Goal: Task Accomplishment & Management: Use online tool/utility

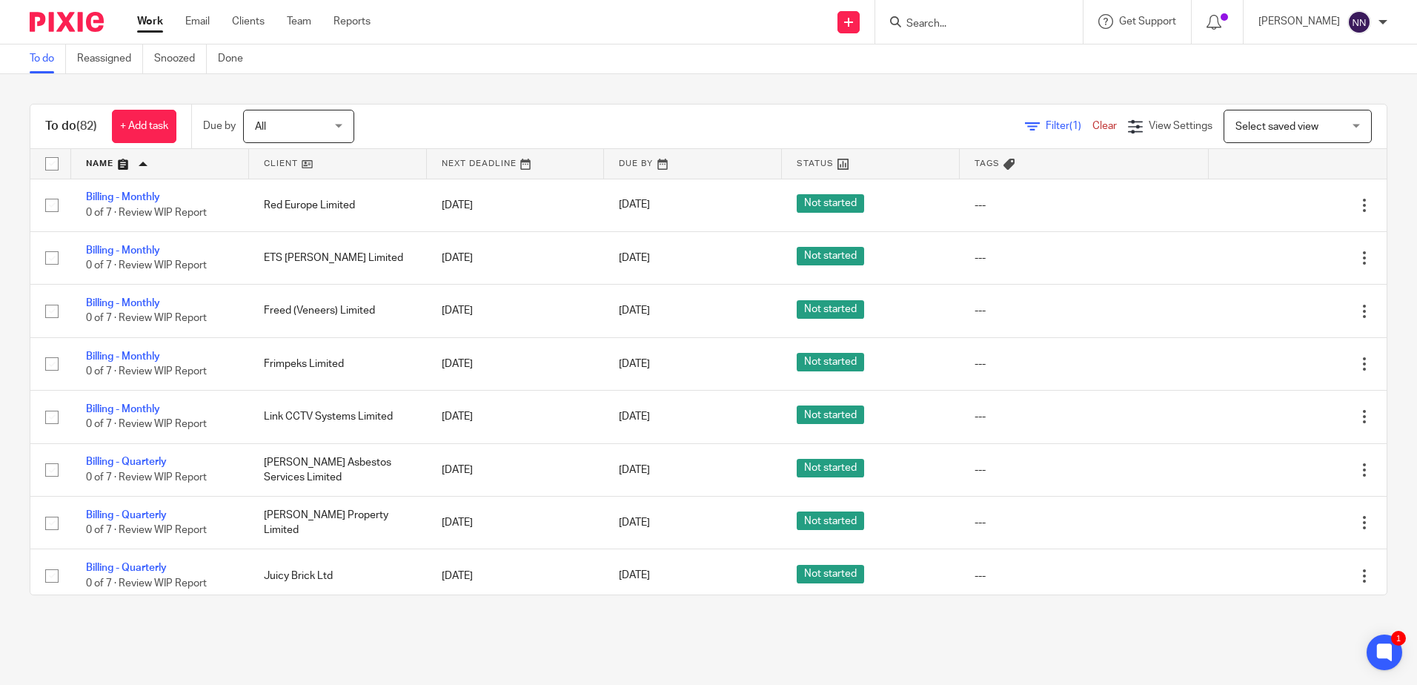
click at [270, 162] on link at bounding box center [338, 164] width 178 height 30
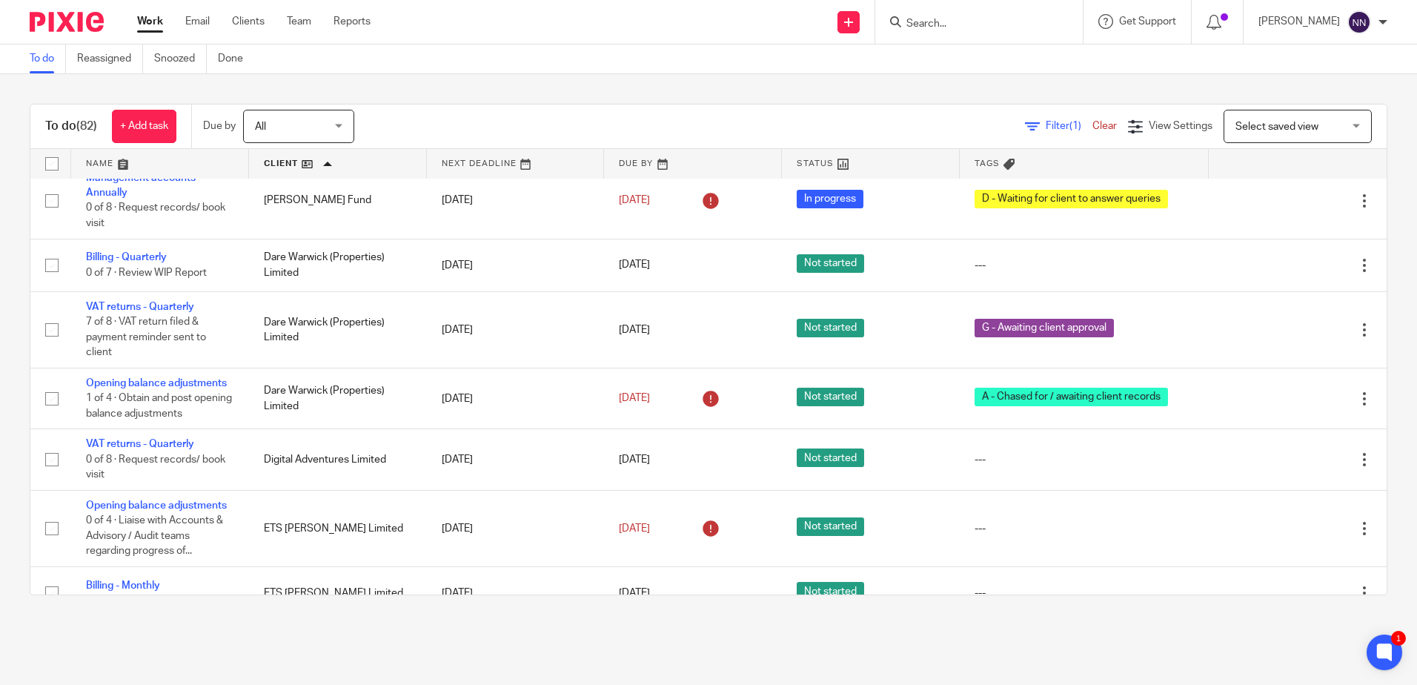
scroll to position [1037, 0]
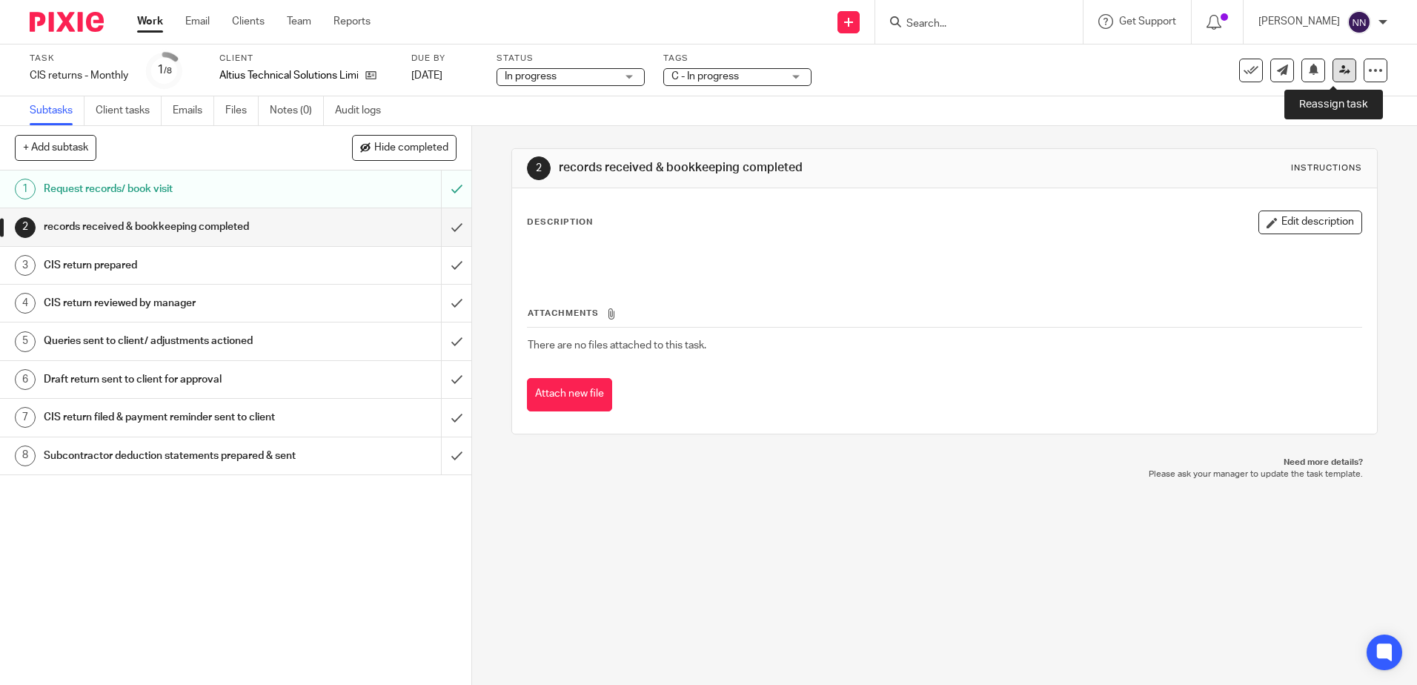
click at [1332, 74] on link at bounding box center [1344, 71] width 24 height 24
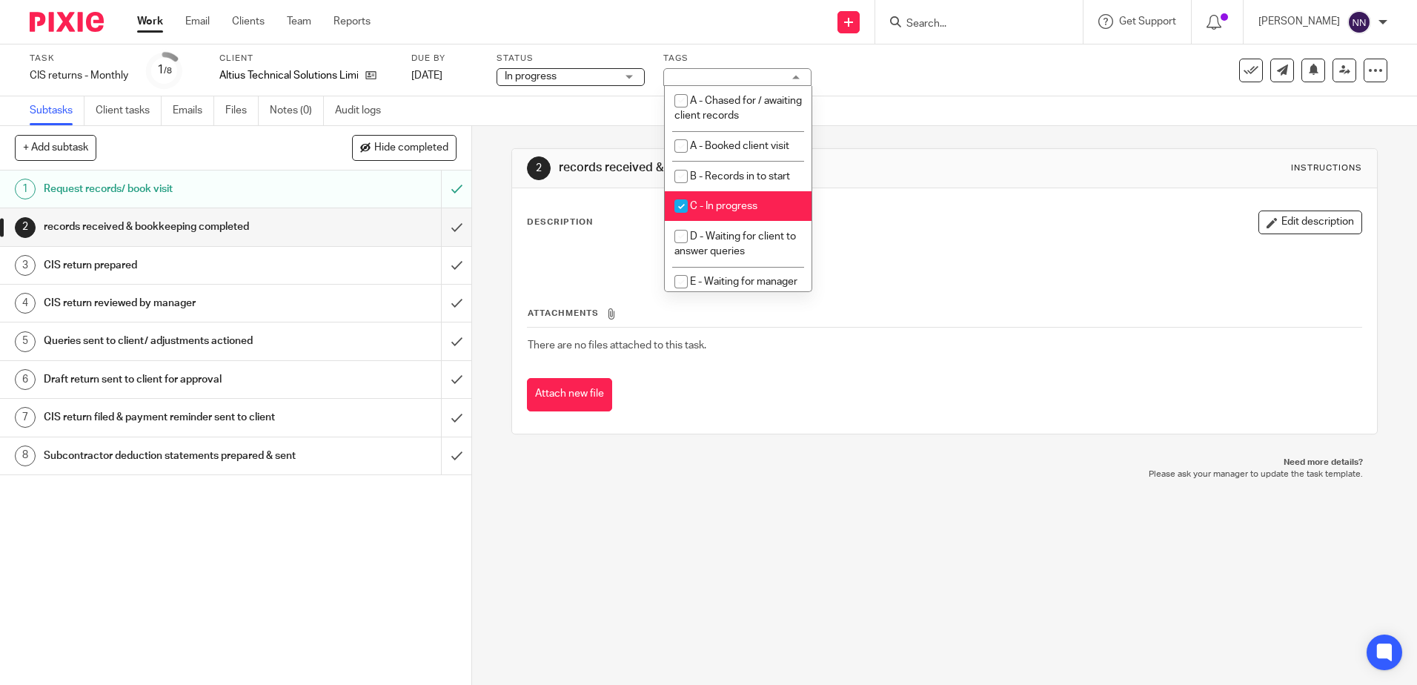
click at [682, 200] on input "checkbox" at bounding box center [681, 206] width 28 height 28
checkbox input "false"
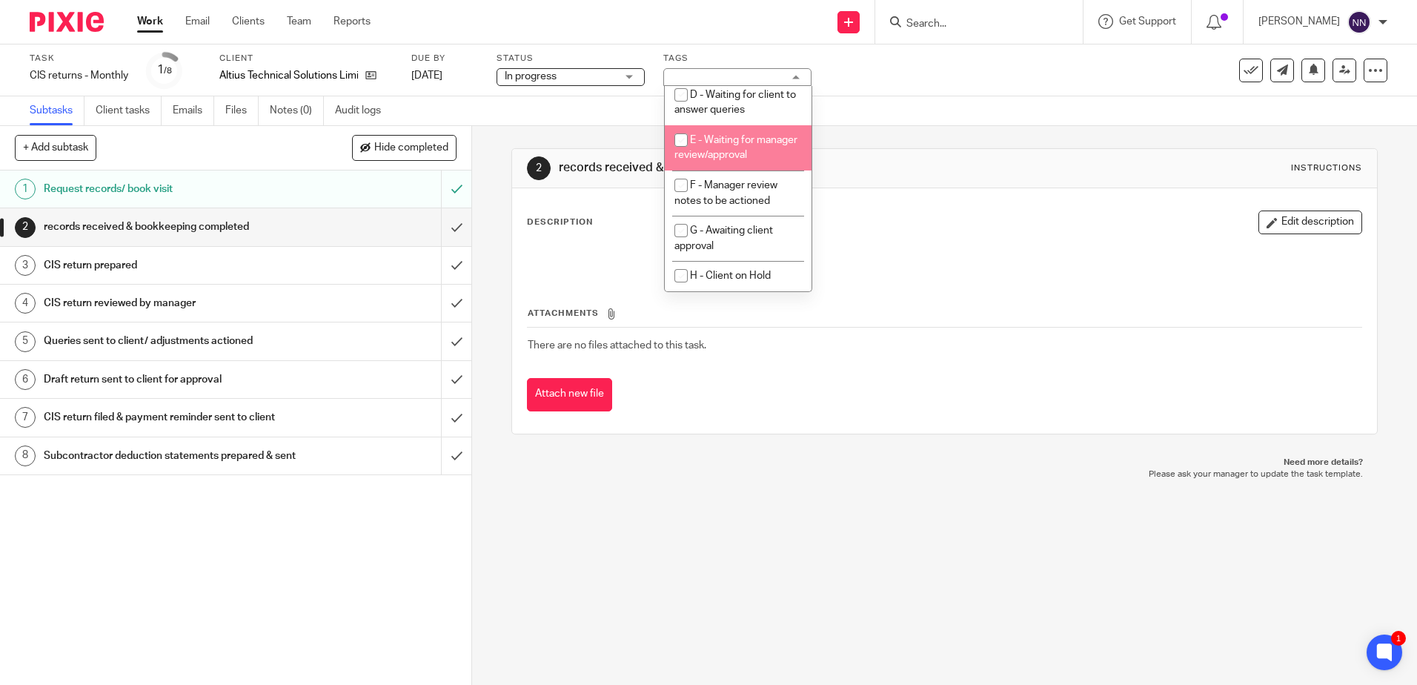
scroll to position [156, 0]
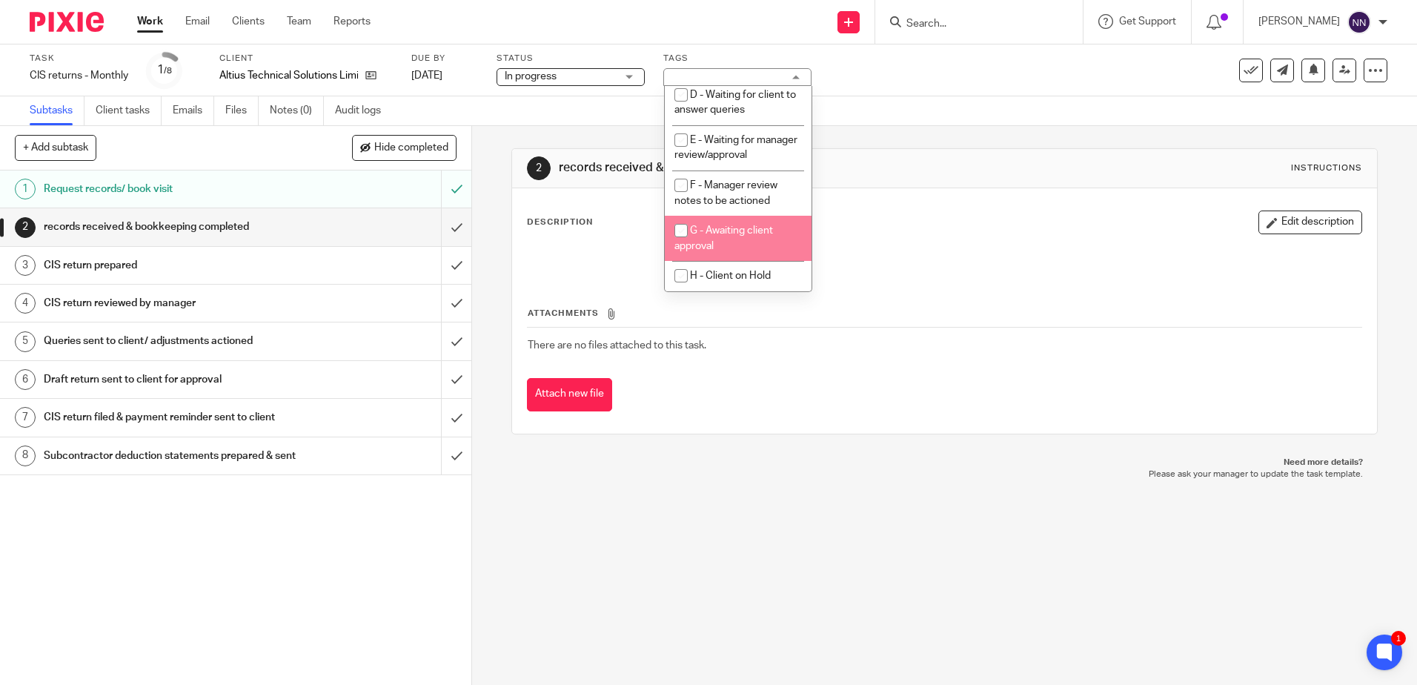
click at [679, 230] on input "checkbox" at bounding box center [681, 230] width 28 height 28
checkbox input "true"
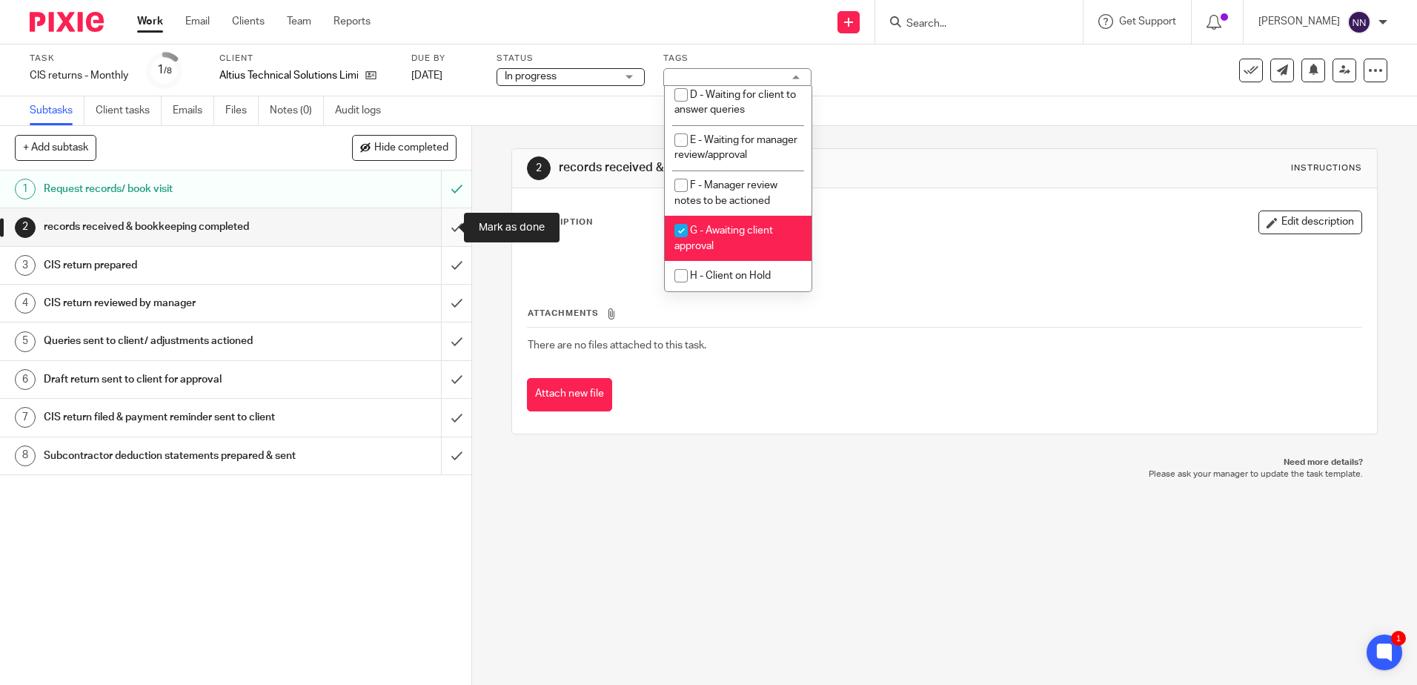
click at [444, 235] on input "submit" at bounding box center [235, 226] width 471 height 37
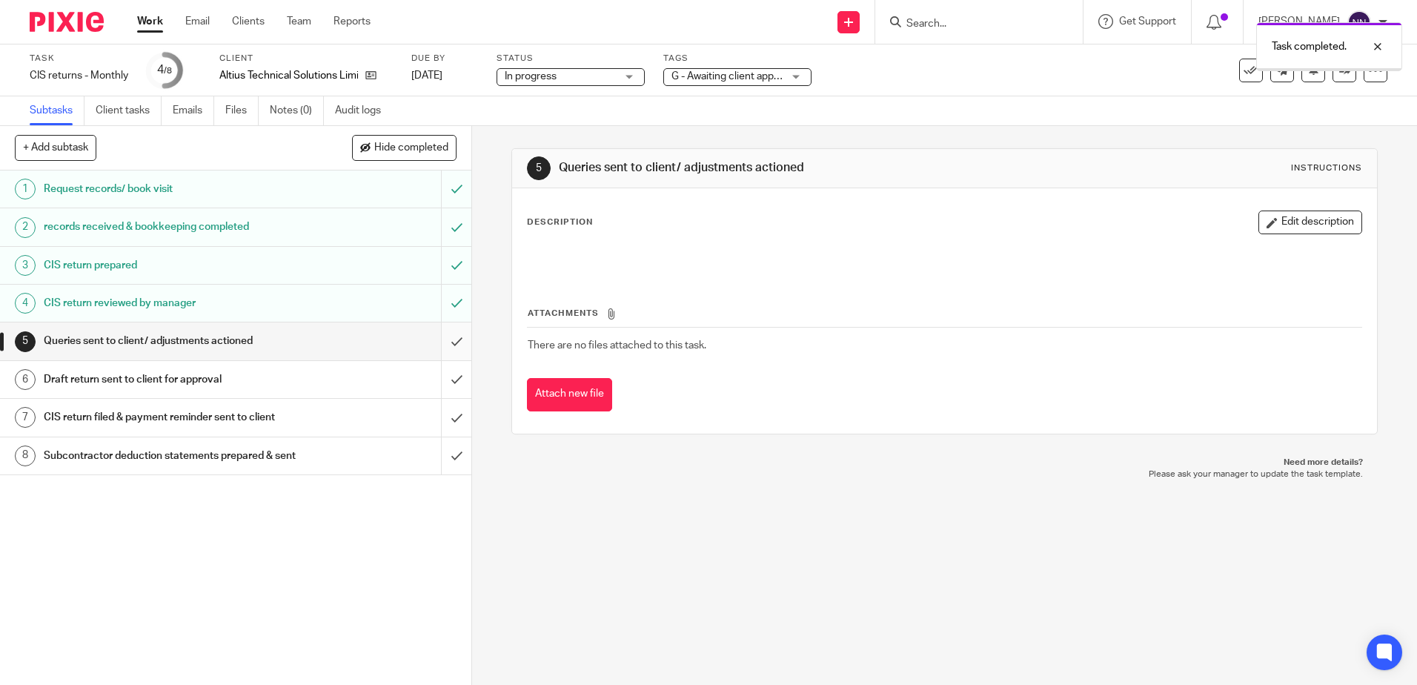
click at [447, 343] on input "submit" at bounding box center [235, 340] width 471 height 37
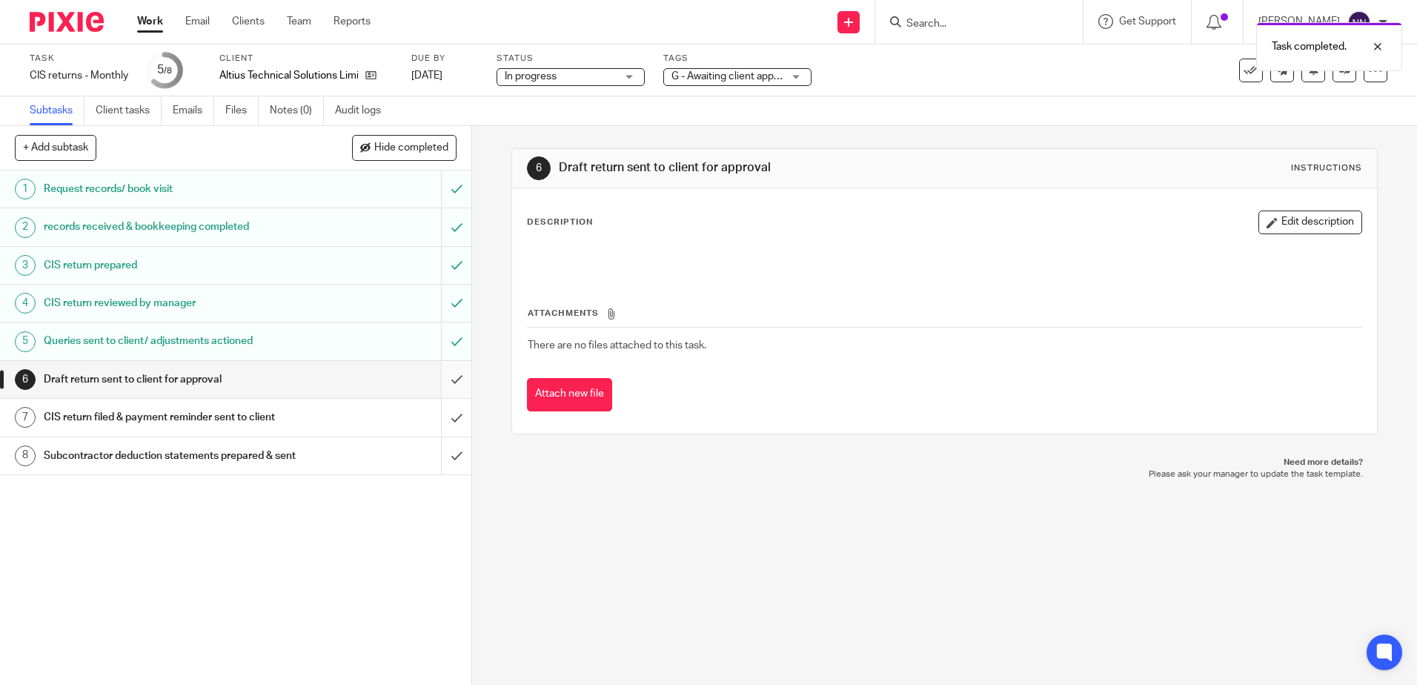
click at [443, 383] on input "submit" at bounding box center [235, 379] width 471 height 37
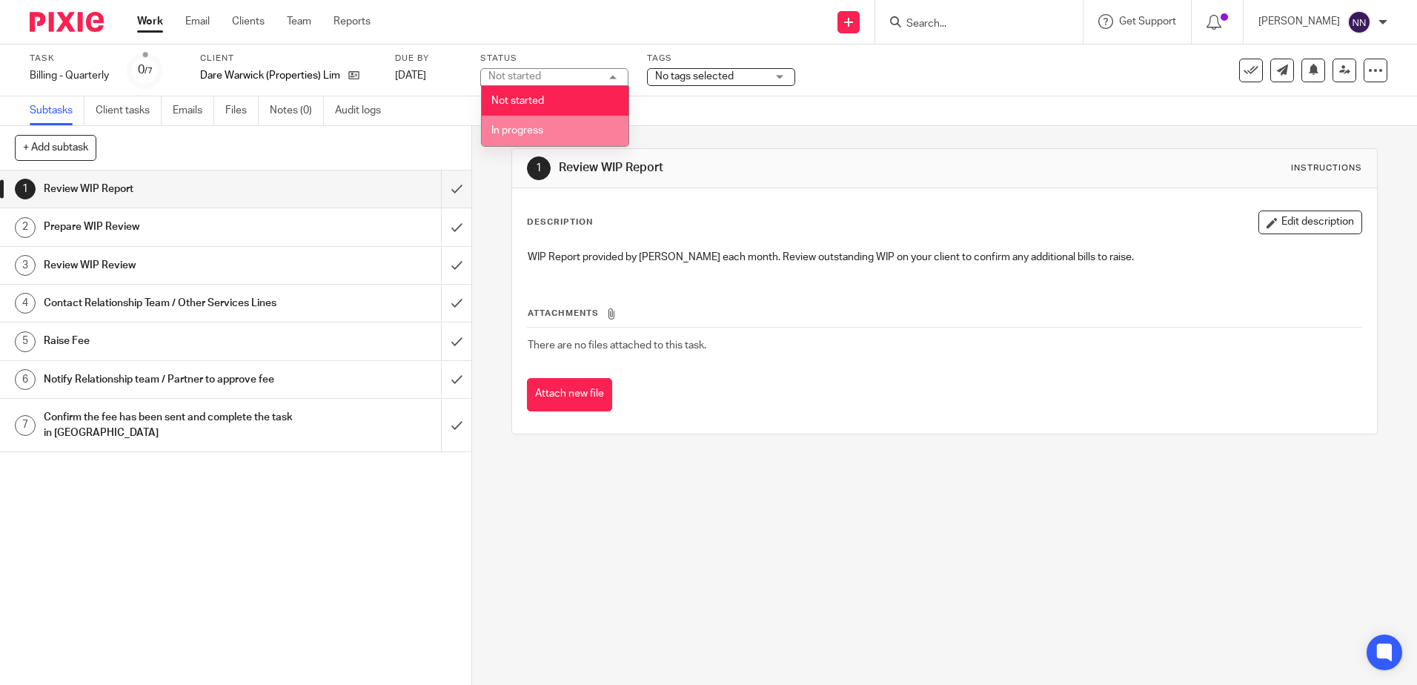
click at [545, 129] on li "In progress" at bounding box center [555, 131] width 147 height 30
click at [777, 76] on div "No tags selected" at bounding box center [721, 77] width 148 height 18
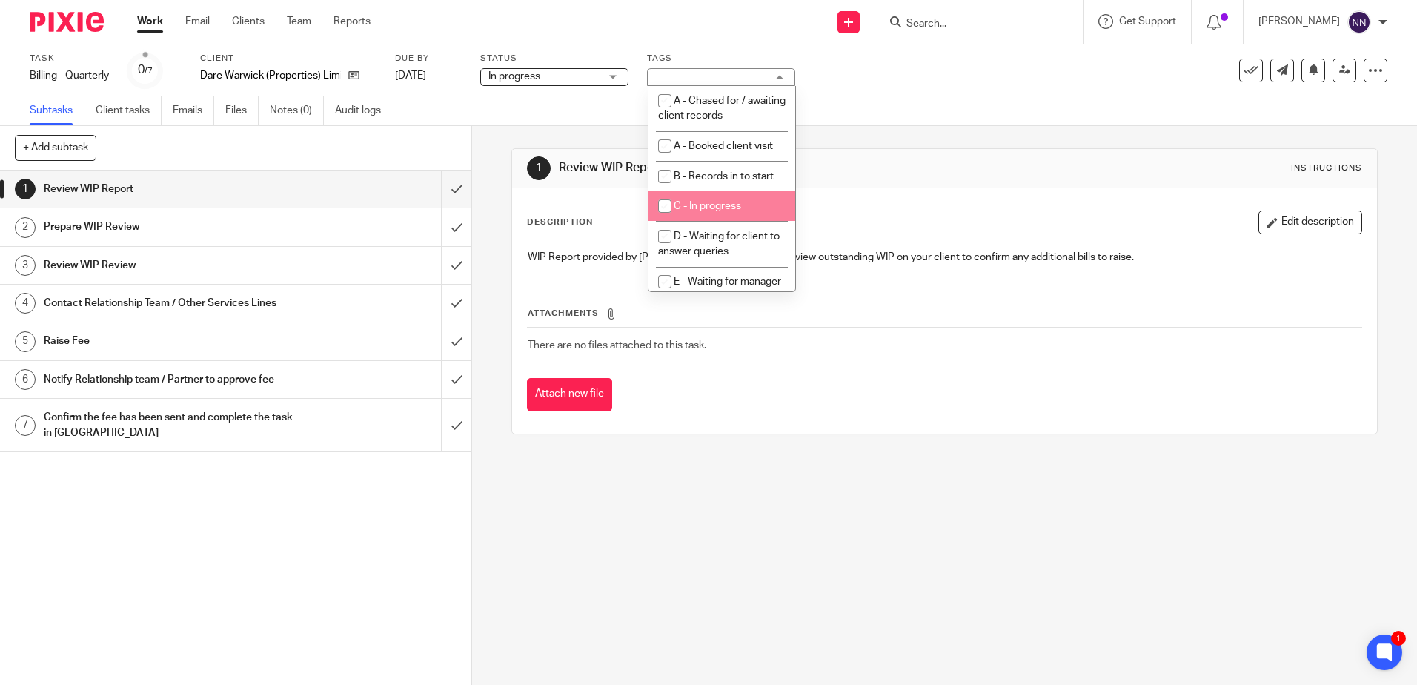
click at [664, 207] on input "checkbox" at bounding box center [664, 206] width 28 height 28
checkbox input "true"
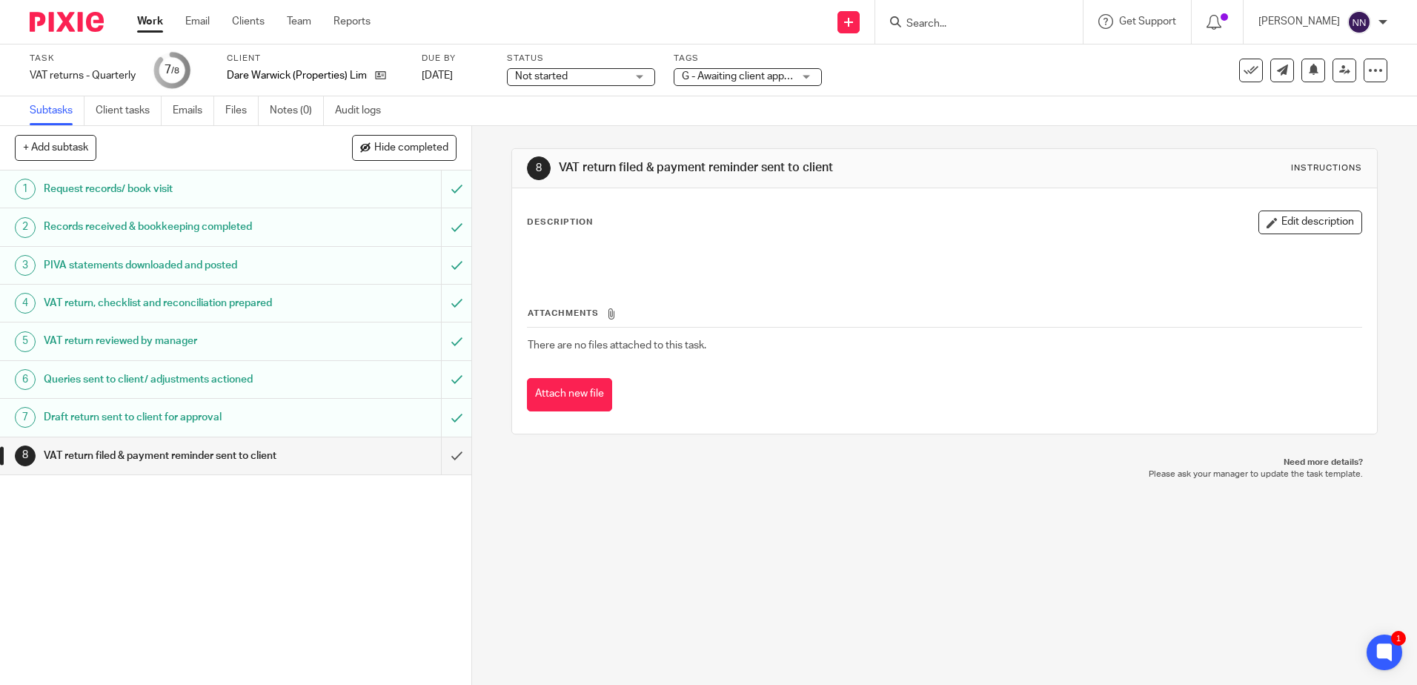
drag, startPoint x: 809, startPoint y: 76, endPoint x: 672, endPoint y: 171, distance: 167.1
click at [809, 76] on div "G - Awaiting client approval" at bounding box center [747, 77] width 148 height 18
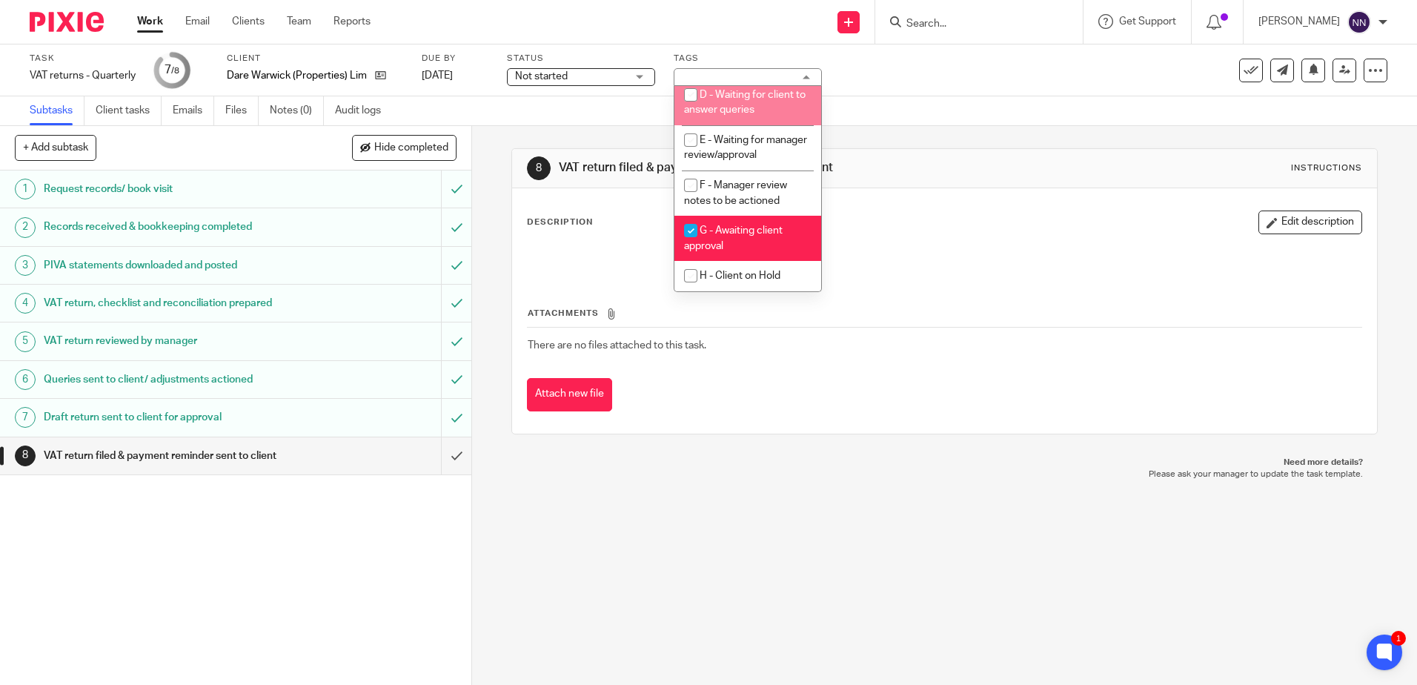
scroll to position [156, 0]
click at [694, 235] on input "checkbox" at bounding box center [690, 230] width 28 height 28
checkbox input "false"
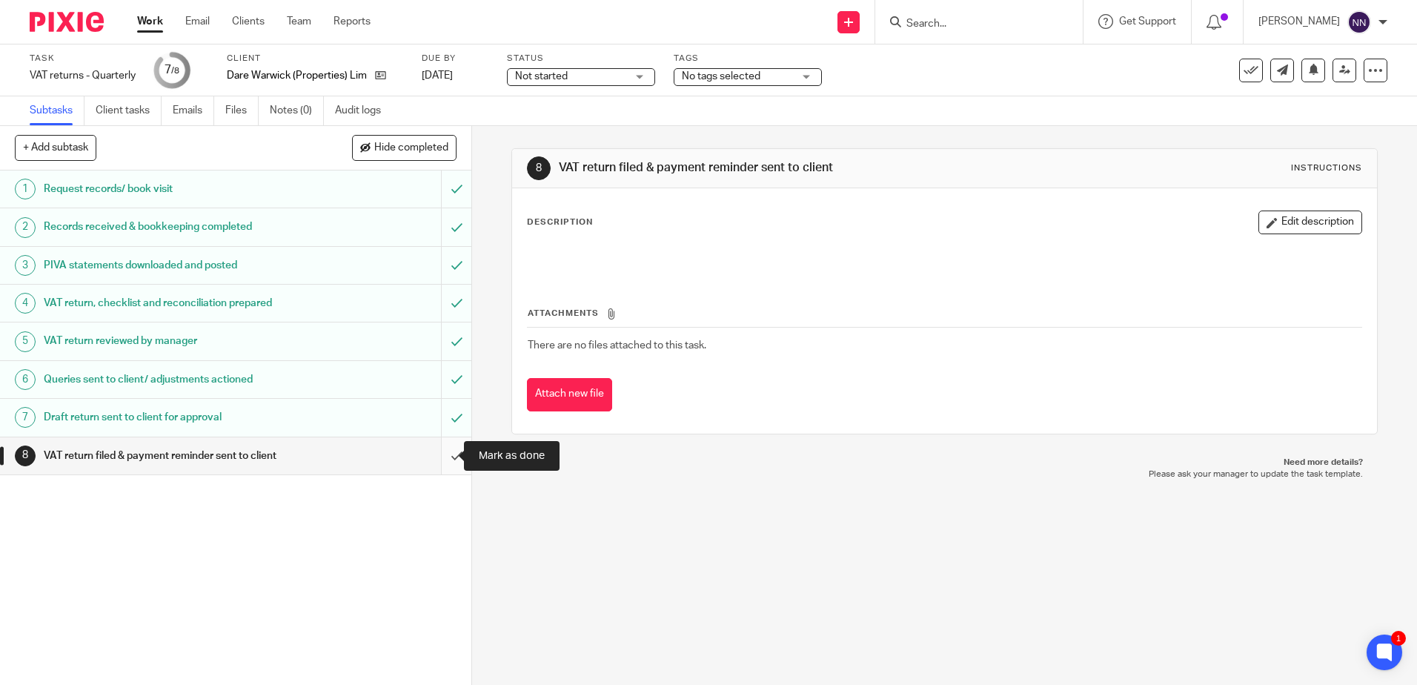
click at [442, 456] on input "submit" at bounding box center [235, 455] width 471 height 37
